Goal: Information Seeking & Learning: Find specific fact

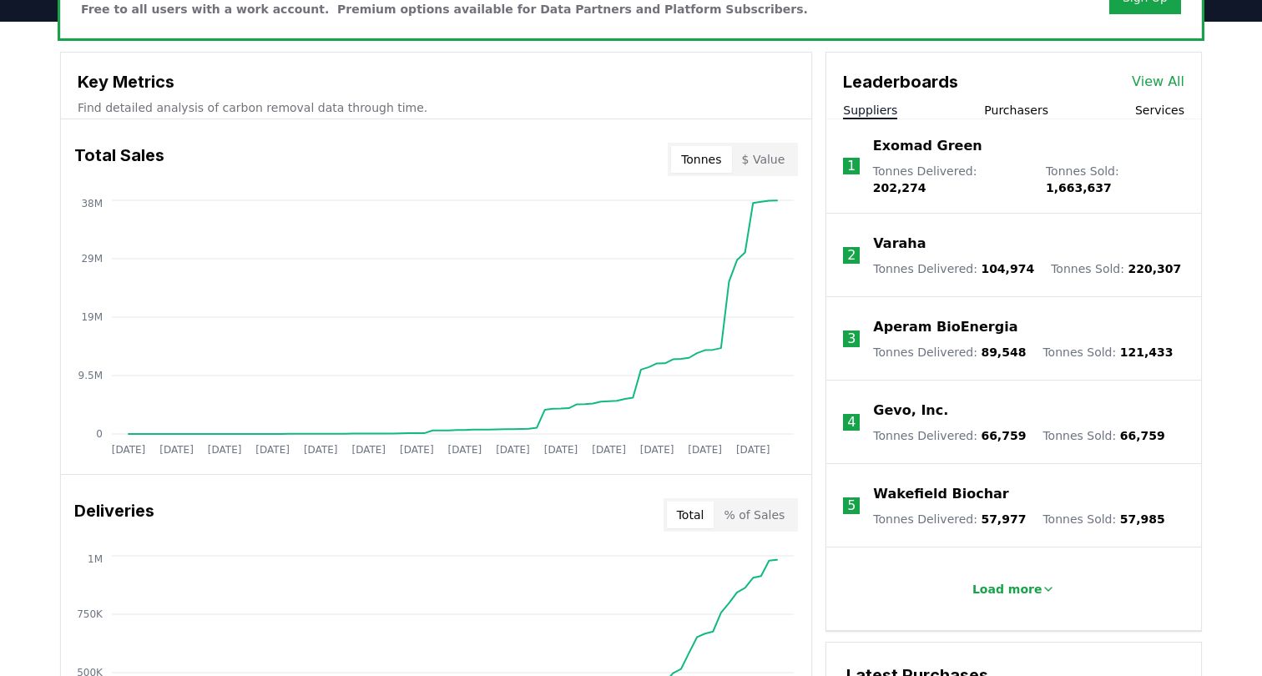
scroll to position [599, 0]
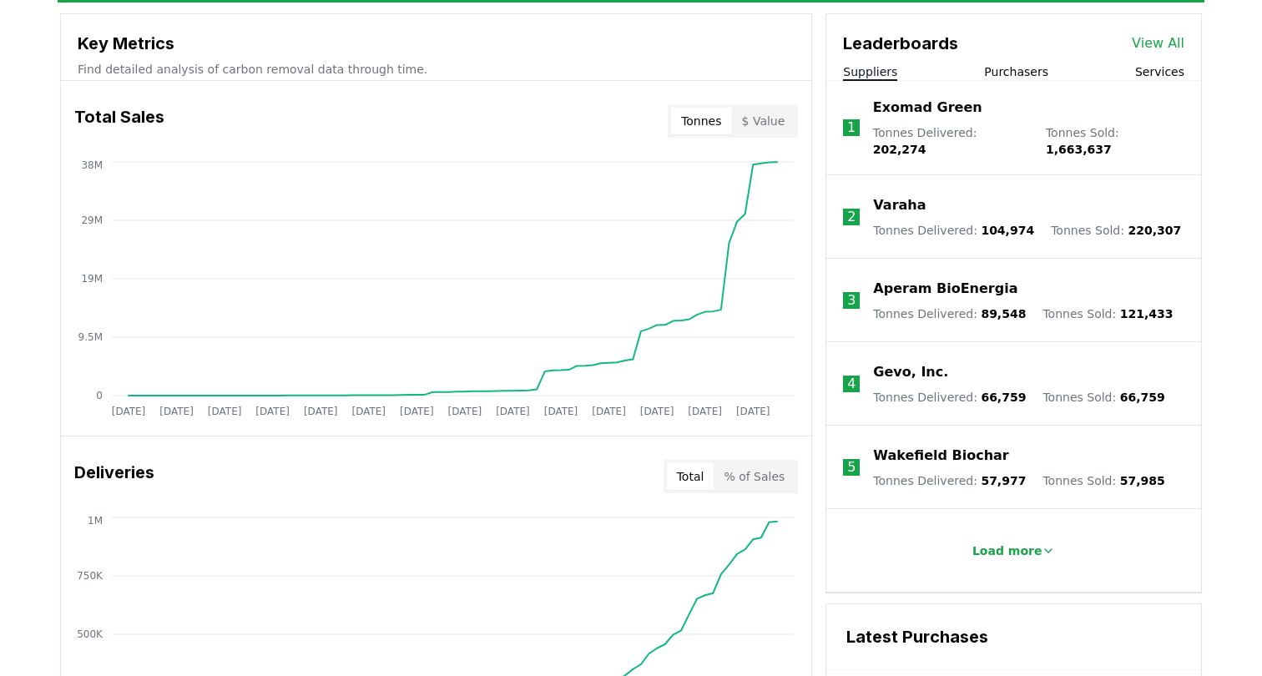
click at [1032, 71] on button "Purchasers" at bounding box center [1016, 71] width 64 height 17
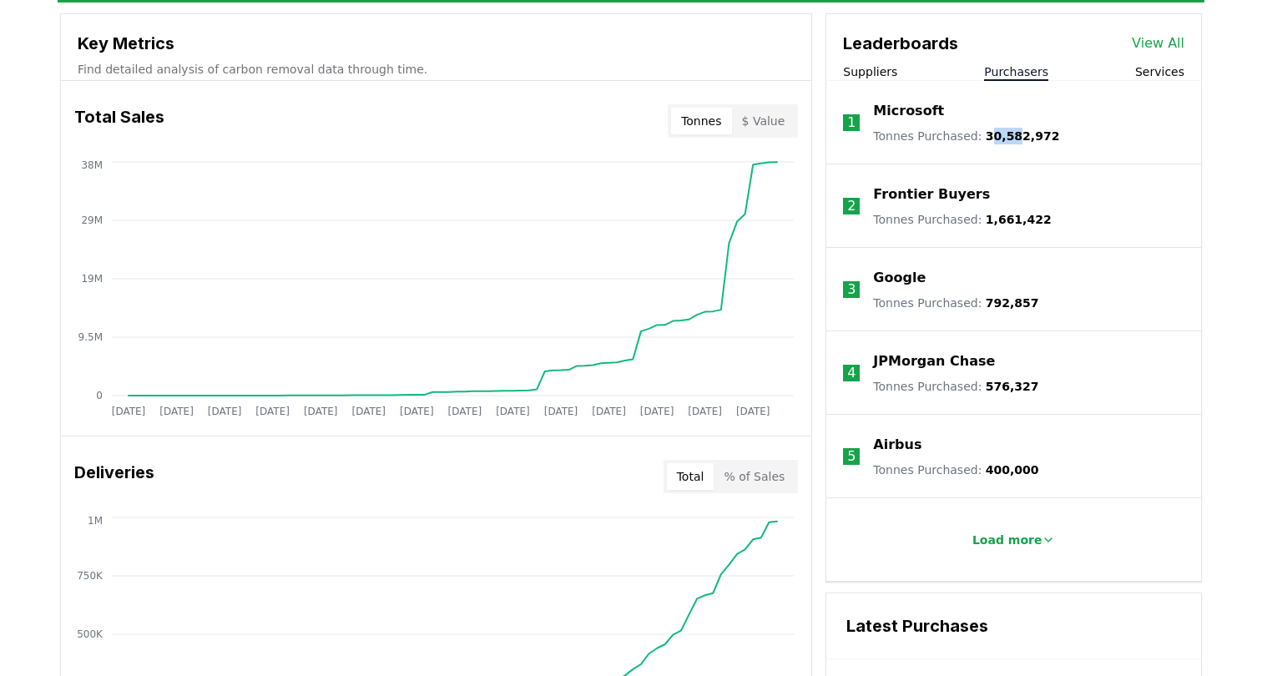
drag, startPoint x: 983, startPoint y: 139, endPoint x: 1021, endPoint y: 139, distance: 37.6
click at [1017, 139] on span "30,582,972" at bounding box center [1023, 135] width 74 height 13
click at [1053, 151] on li "1 Microsoft Tonnes Purchased : 30,582,972" at bounding box center [1013, 122] width 375 height 83
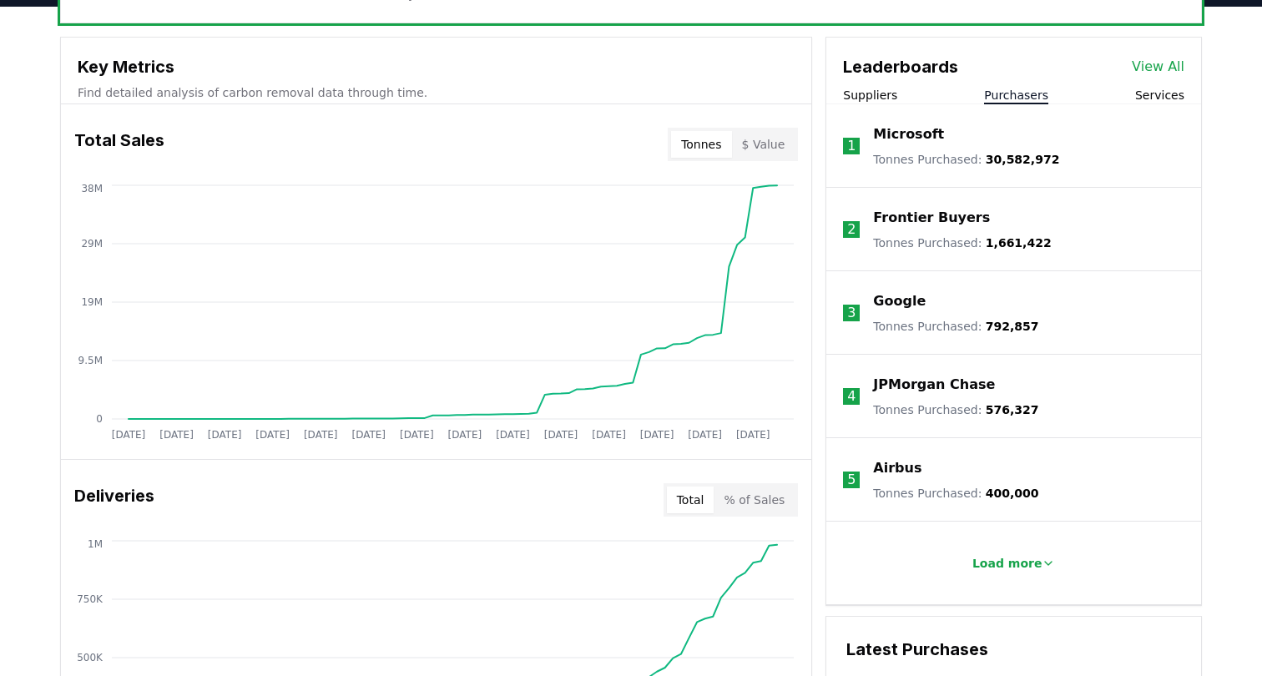
scroll to position [571, 0]
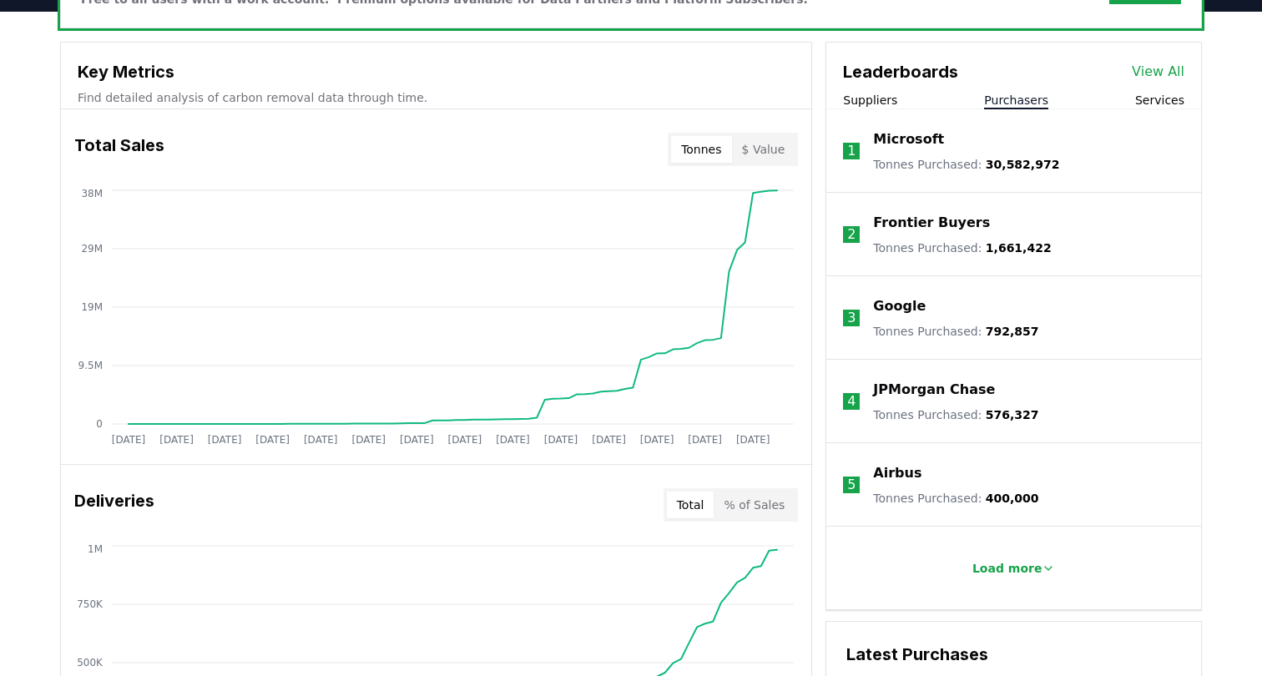
click at [1214, 300] on div "Unlock full market insights with our Partner Portal Free to all users with a wo…" at bounding box center [631, 613] width 1168 height 1336
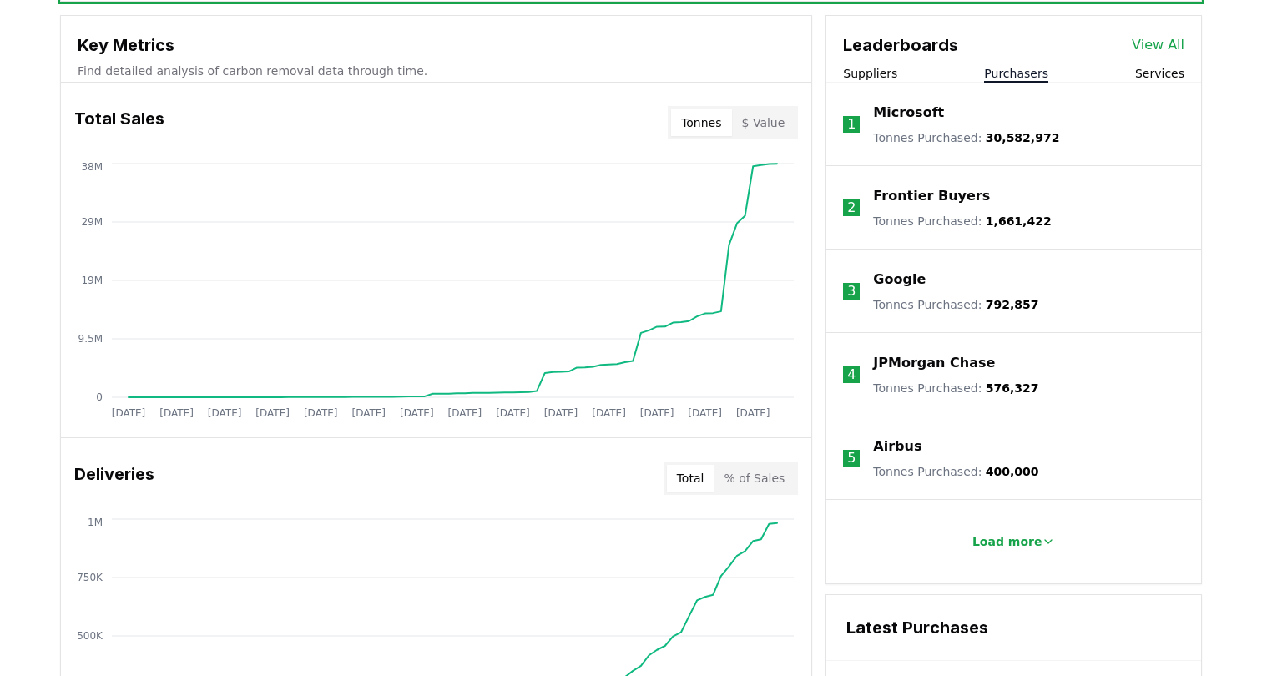
scroll to position [566, 0]
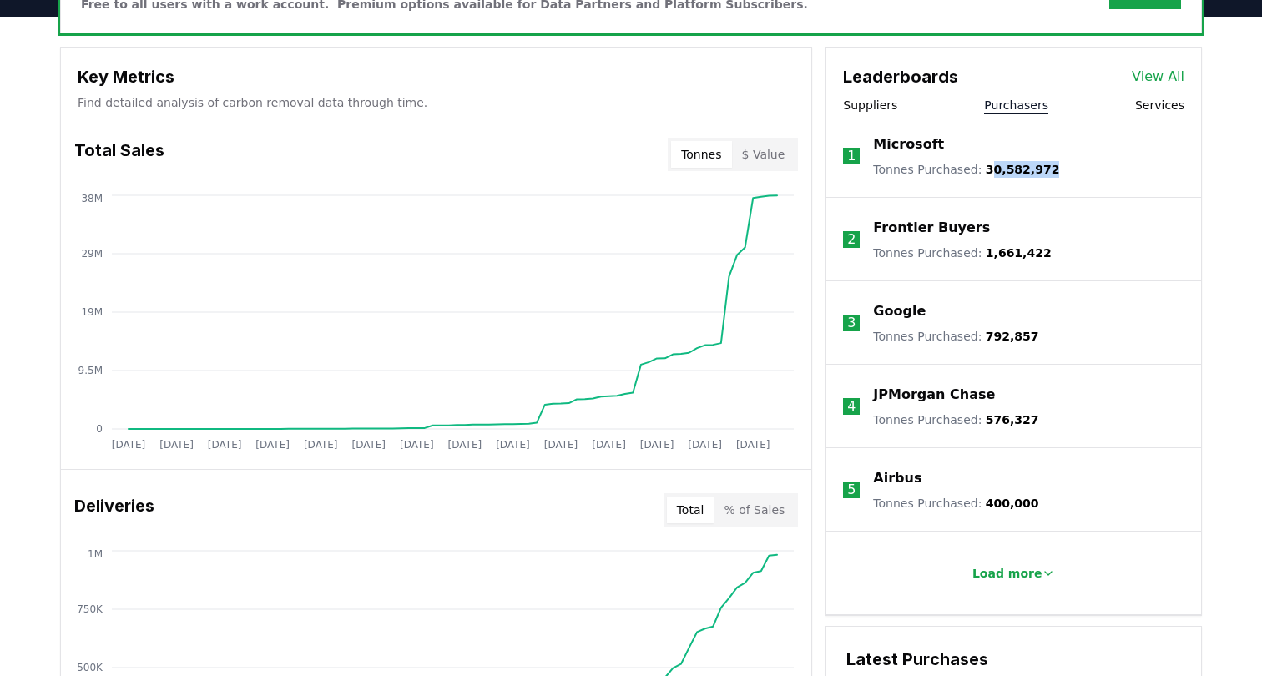
drag, startPoint x: 984, startPoint y: 169, endPoint x: 1097, endPoint y: 169, distance: 112.7
click at [1097, 169] on li "1 Microsoft Tonnes Purchased : 30,582,972" at bounding box center [1013, 155] width 375 height 83
click at [1054, 159] on li "1 Microsoft Tonnes Purchased : 30,582,972" at bounding box center [1013, 155] width 375 height 83
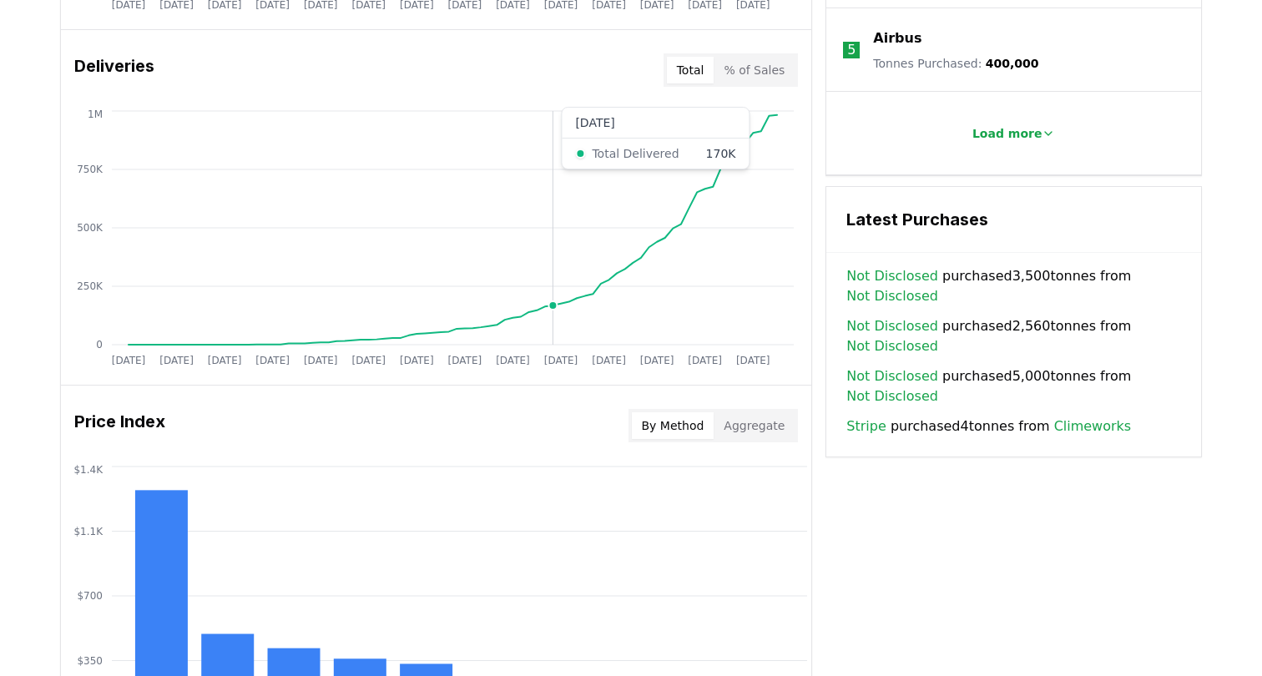
scroll to position [993, 0]
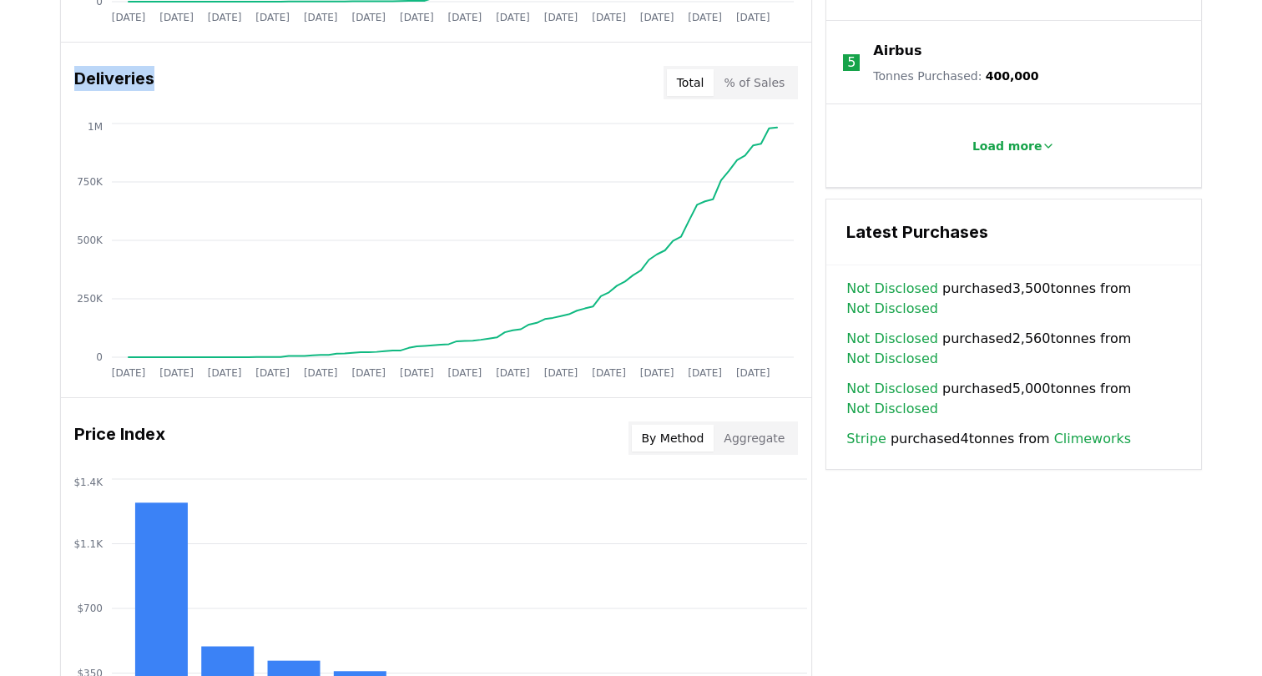
drag, startPoint x: 78, startPoint y: 78, endPoint x: 164, endPoint y: 78, distance: 86.0
click at [164, 78] on div "Deliveries Total % of Sales" at bounding box center [436, 83] width 750 height 60
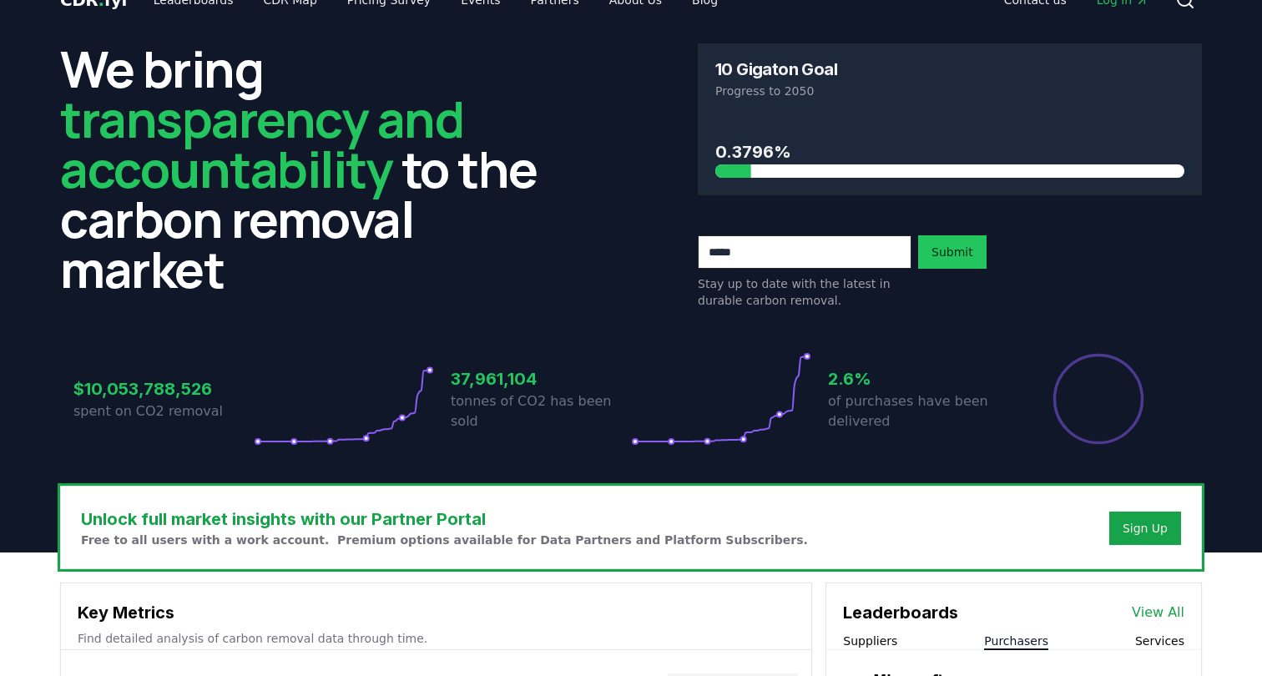
scroll to position [0, 0]
